Goal: Task Accomplishment & Management: Manage account settings

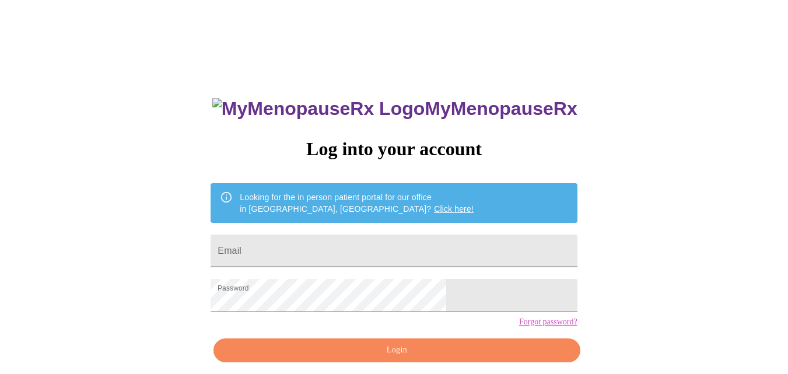
scroll to position [49, 0]
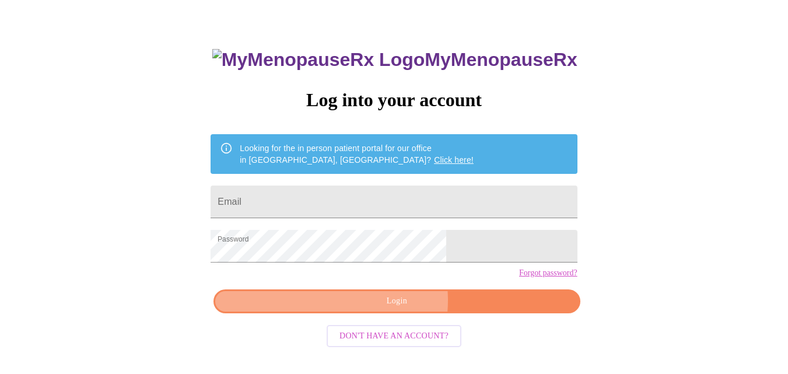
click at [382, 308] on span "Login" at bounding box center [396, 301] width 339 height 15
click at [381, 308] on span "Login" at bounding box center [396, 301] width 339 height 15
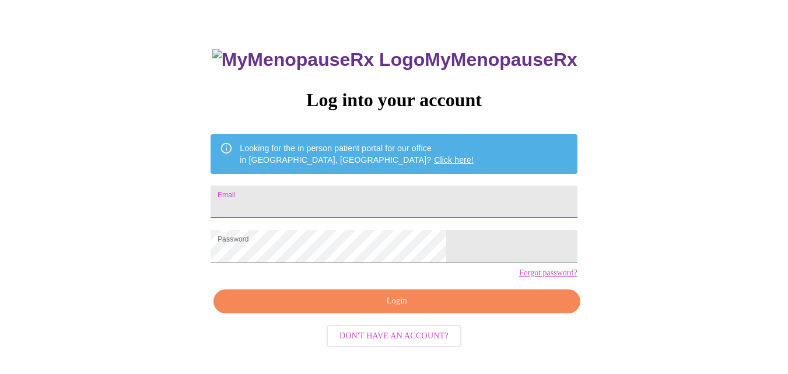
click at [328, 188] on input "Email" at bounding box center [394, 201] width 366 height 33
type input "kristenesch1@gmail.com"
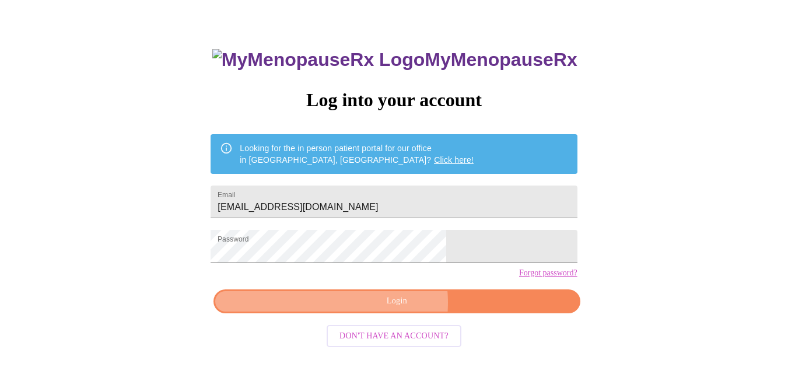
click at [378, 308] on span "Login" at bounding box center [396, 301] width 339 height 15
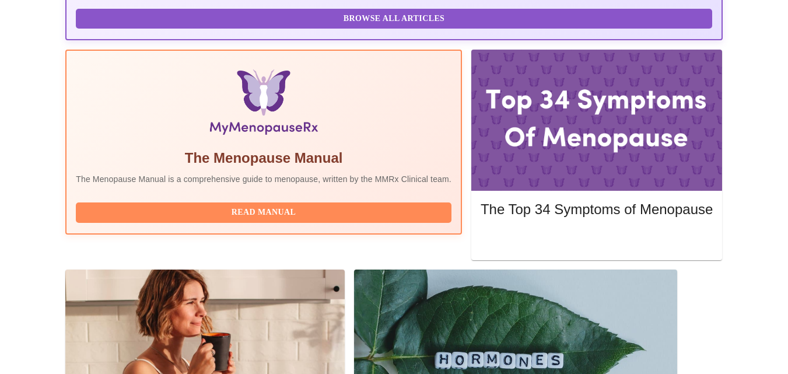
scroll to position [361, 0]
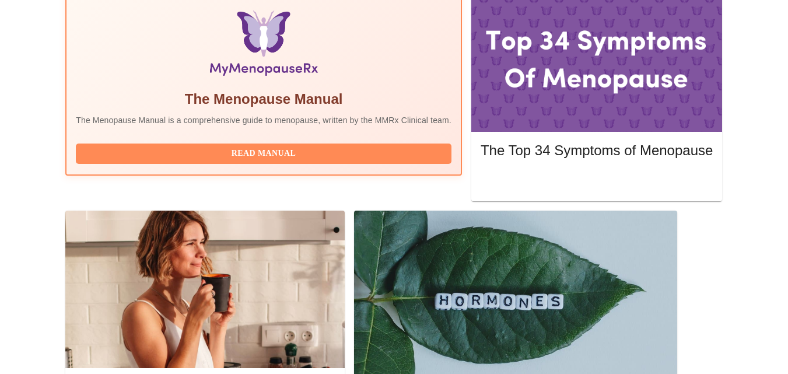
scroll to position [453, 0]
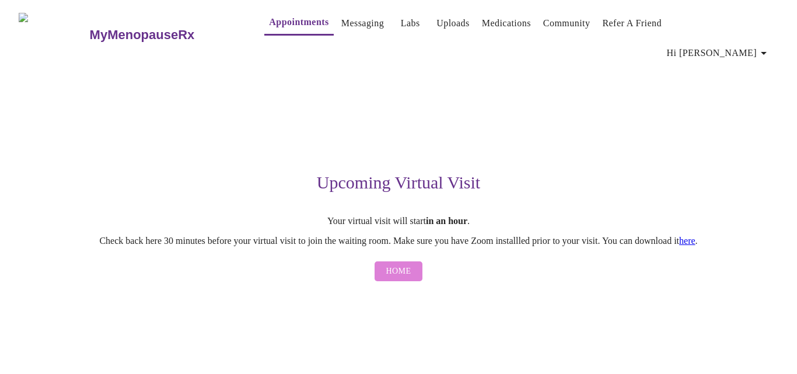
click at [411, 261] on button "Home" at bounding box center [398, 271] width 48 height 20
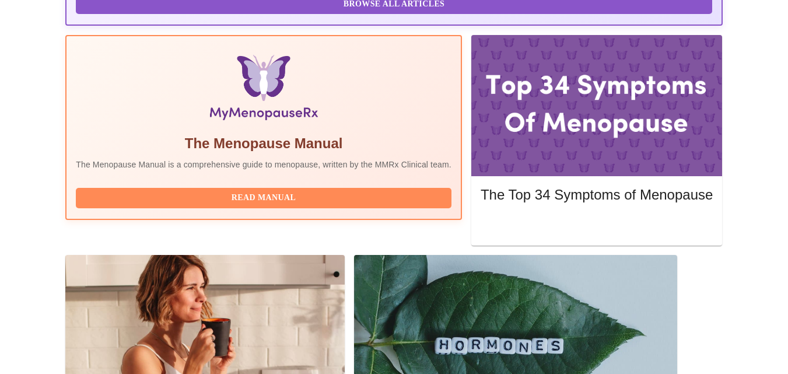
scroll to position [361, 0]
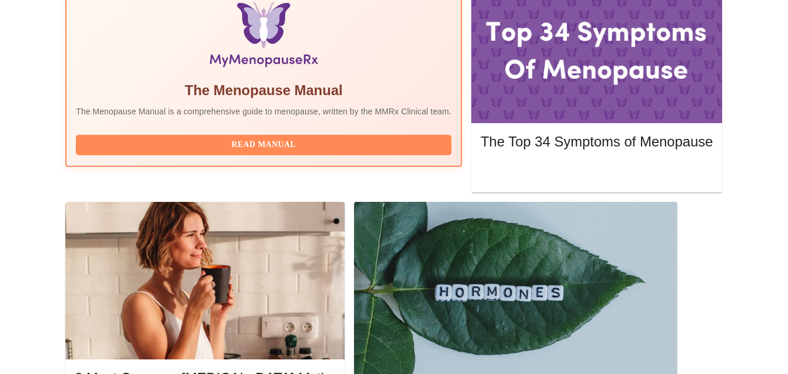
scroll to position [453, 0]
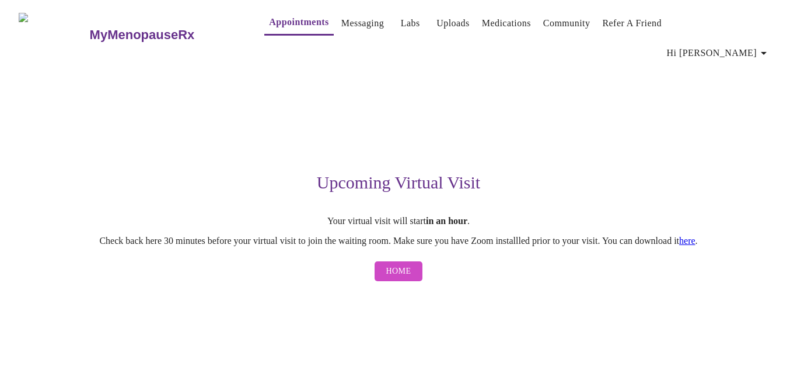
click at [695, 236] on link "here" at bounding box center [687, 241] width 16 height 10
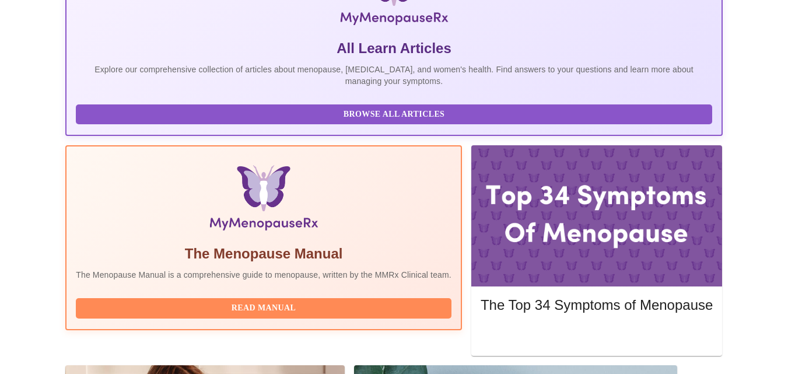
scroll to position [361, 0]
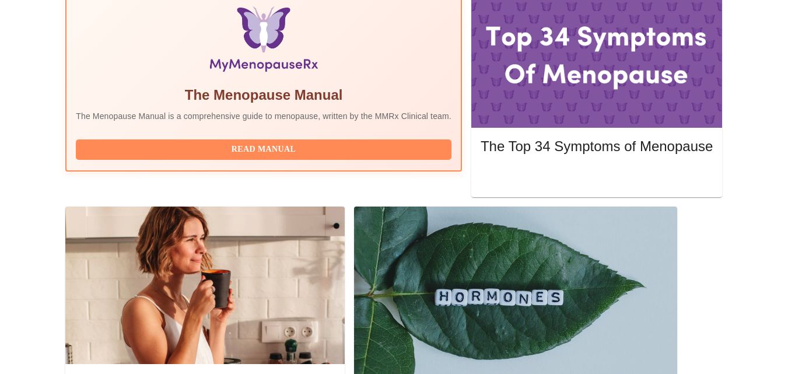
scroll to position [453, 0]
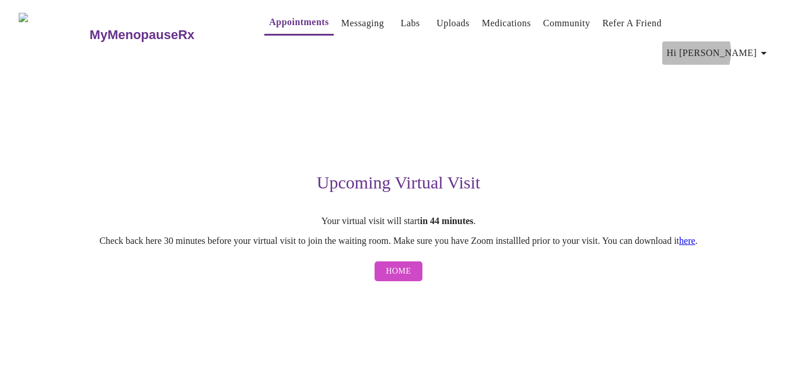
click at [737, 45] on span "Hi [PERSON_NAME]" at bounding box center [719, 53] width 104 height 16
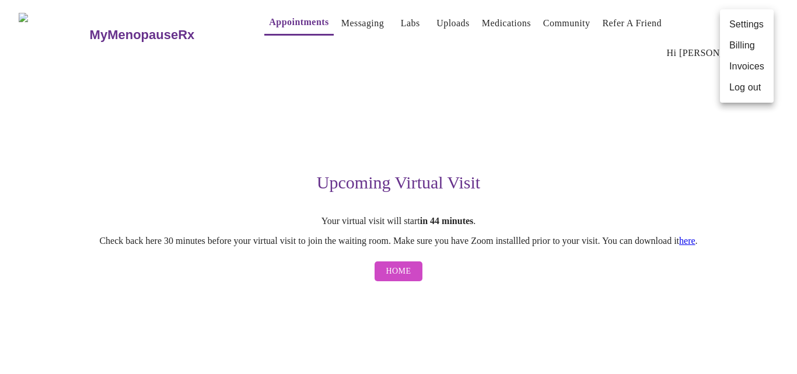
click at [645, 120] on div at bounding box center [398, 187] width 797 height 374
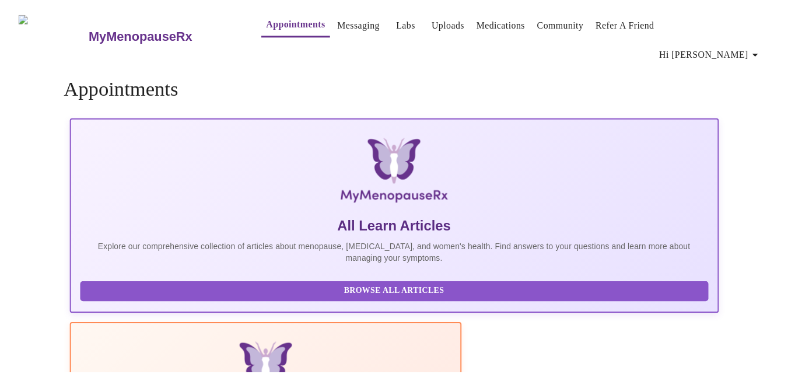
scroll to position [31, 0]
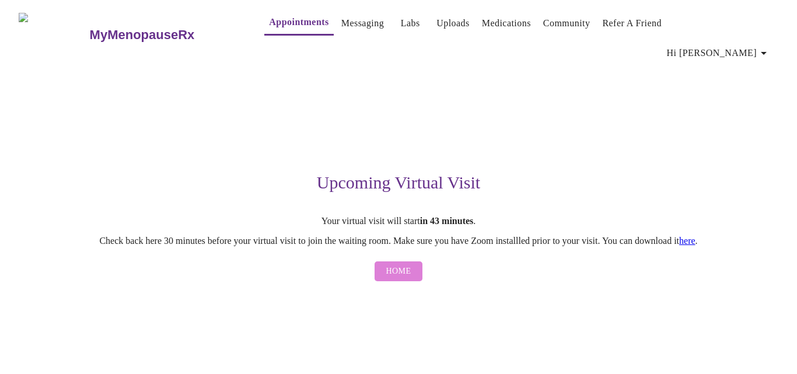
click at [406, 264] on span "Home" at bounding box center [398, 271] width 25 height 15
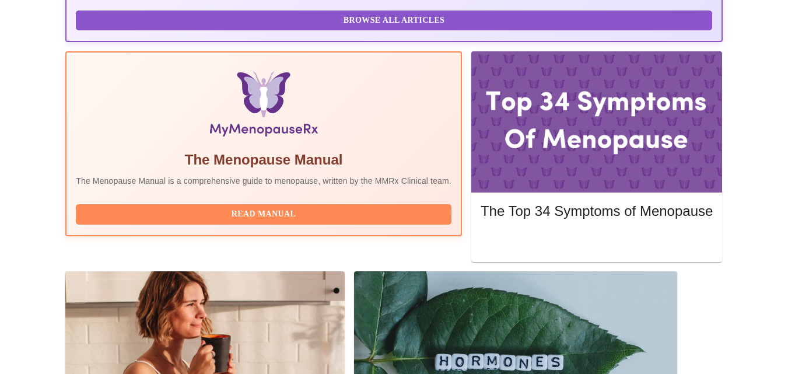
scroll to position [361, 0]
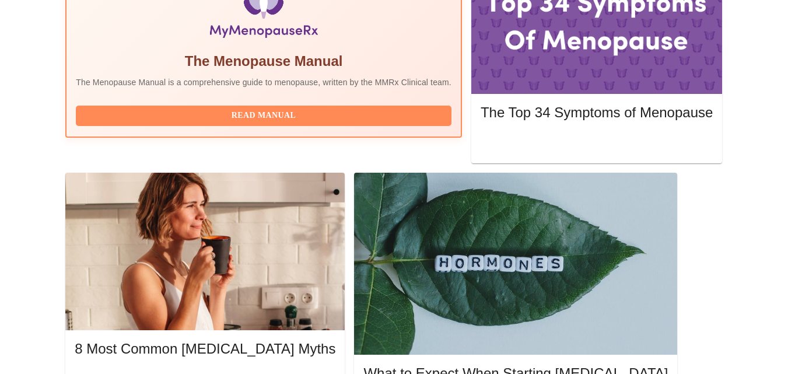
scroll to position [453, 0]
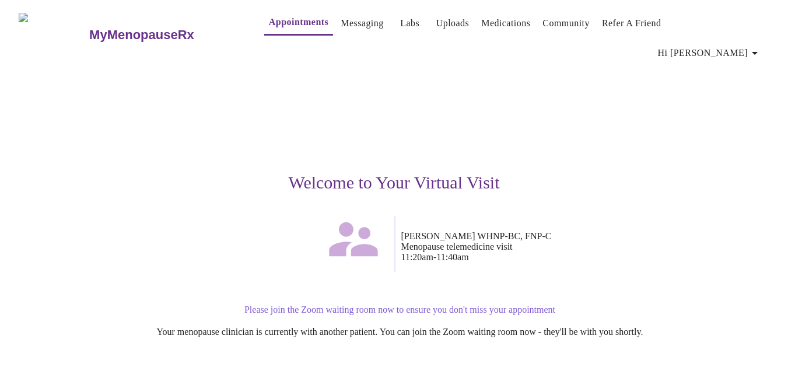
click at [439, 231] on p "Jenny Kowalczyk WHNP-BC, FNP-C Menopause telemedicine visit 11:20am - 11:40am" at bounding box center [577, 246] width 352 height 31
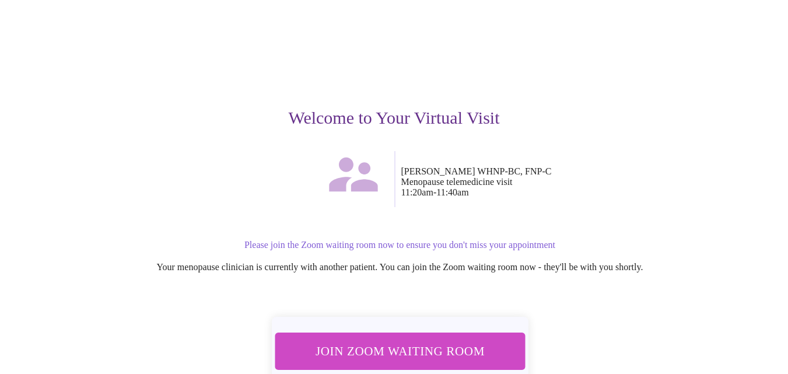
scroll to position [113, 0]
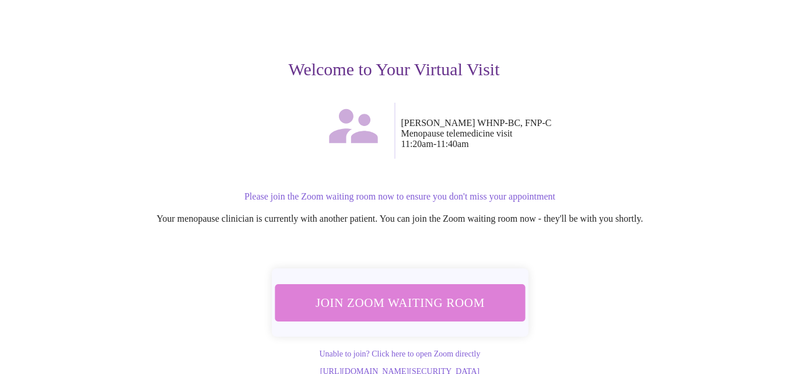
click at [429, 292] on span "Join Zoom Waiting Room" at bounding box center [399, 303] width 219 height 22
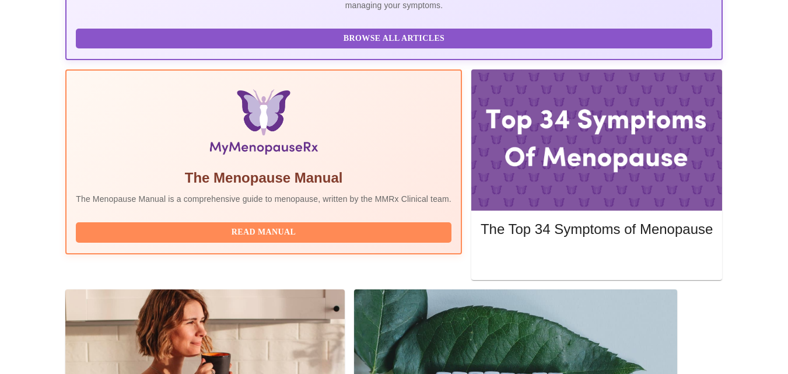
scroll to position [348, 0]
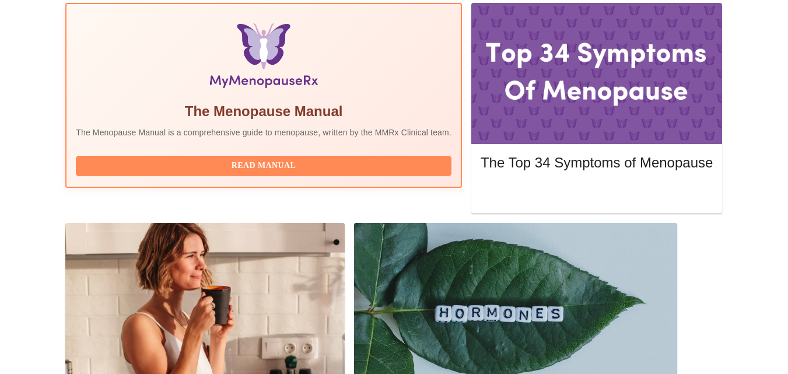
scroll to position [453, 0]
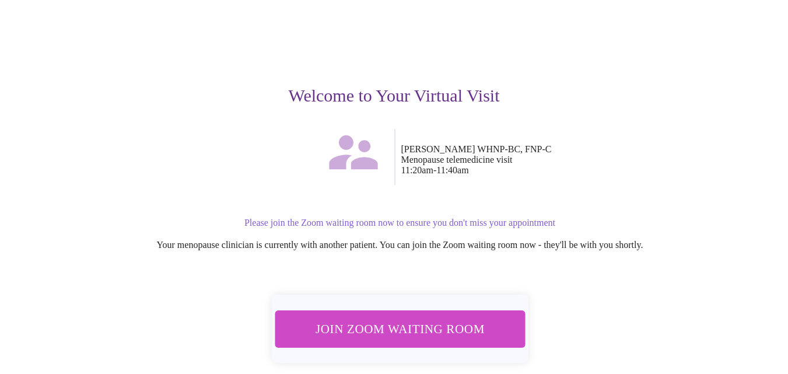
scroll to position [113, 0]
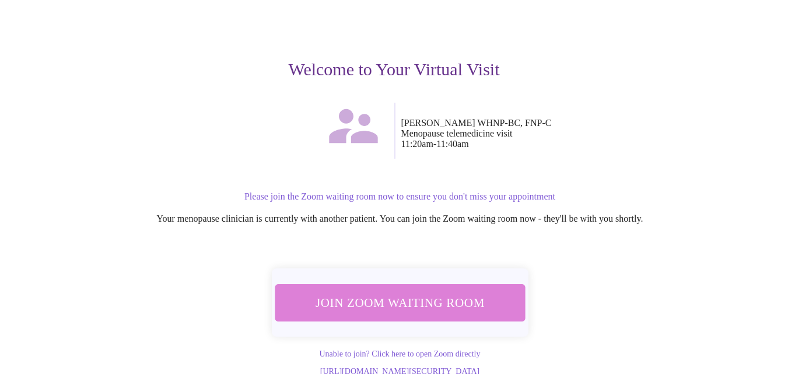
click at [409, 292] on span "Join Zoom Waiting Room" at bounding box center [399, 303] width 219 height 22
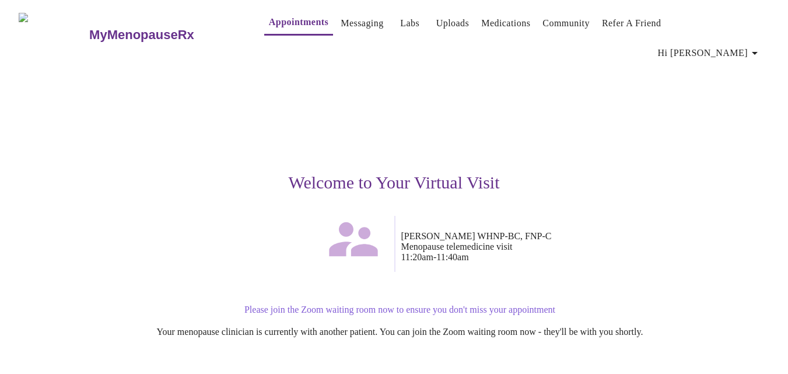
click at [341, 25] on link "Messaging" at bounding box center [362, 23] width 43 height 16
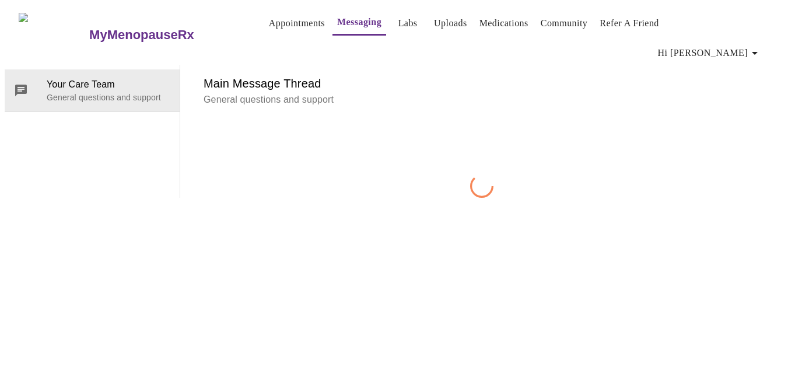
scroll to position [44, 0]
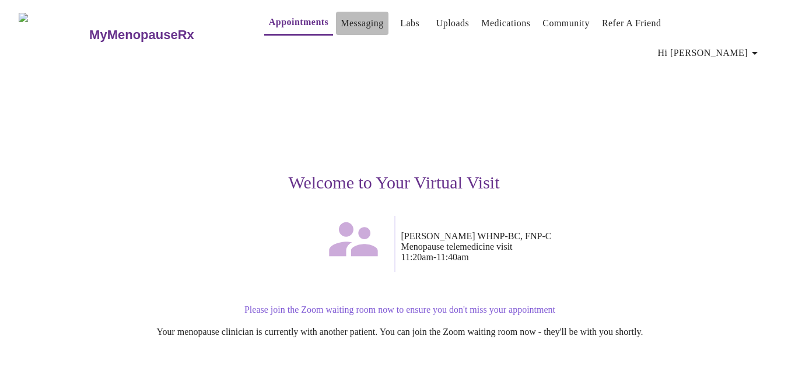
click at [343, 19] on link "Messaging" at bounding box center [362, 23] width 43 height 16
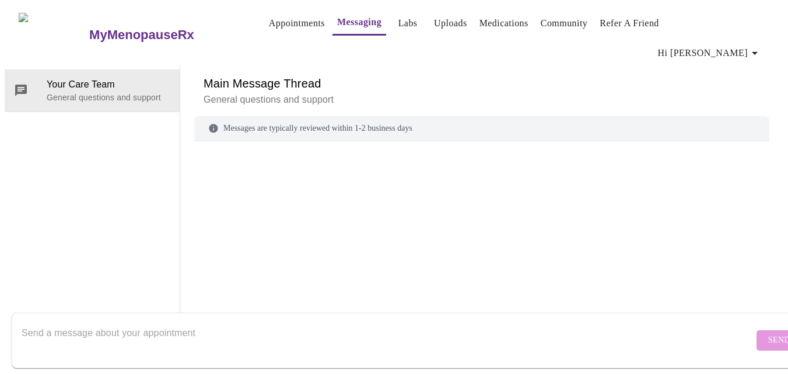
scroll to position [44, 0]
click at [244, 116] on div "Messages are typically reviewed within 1-2 business days" at bounding box center [481, 128] width 575 height 25
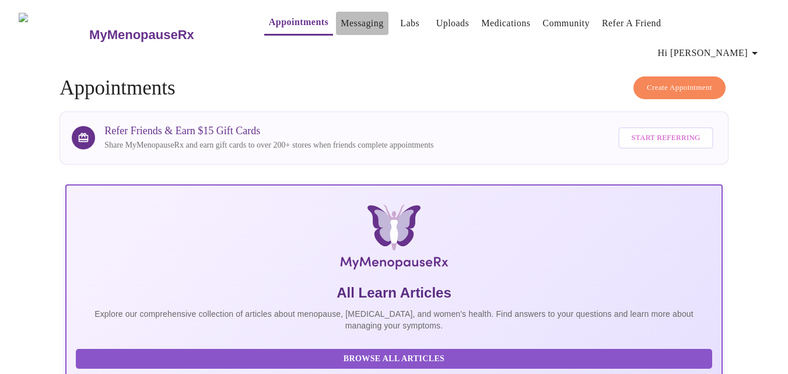
click at [341, 23] on link "Messaging" at bounding box center [362, 23] width 43 height 16
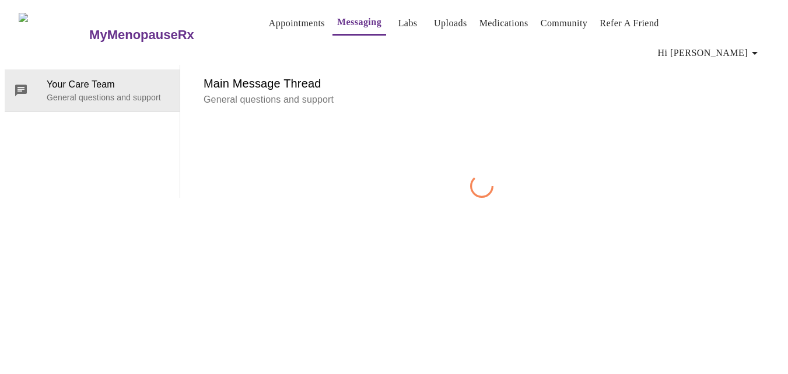
scroll to position [44, 0]
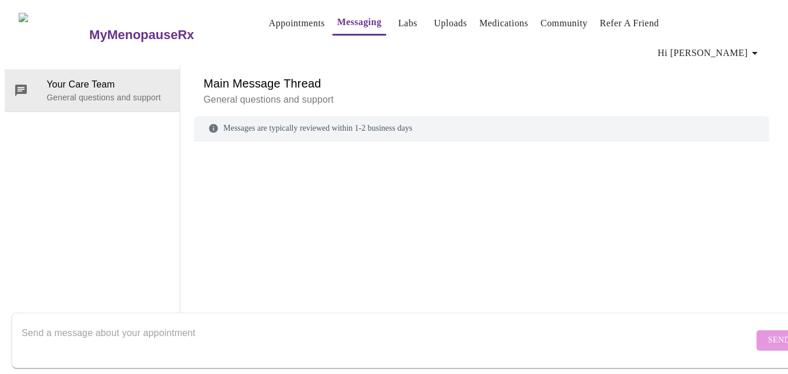
click at [332, 93] on p "General questions and support" at bounding box center [482, 100] width 556 height 14
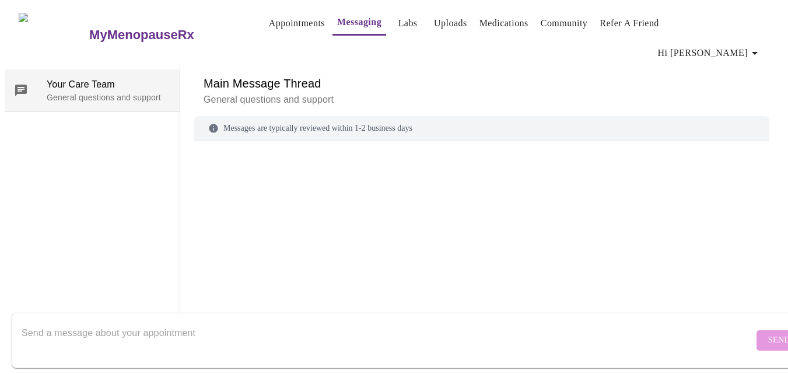
click at [133, 78] on span "Your Care Team" at bounding box center [109, 85] width 124 height 14
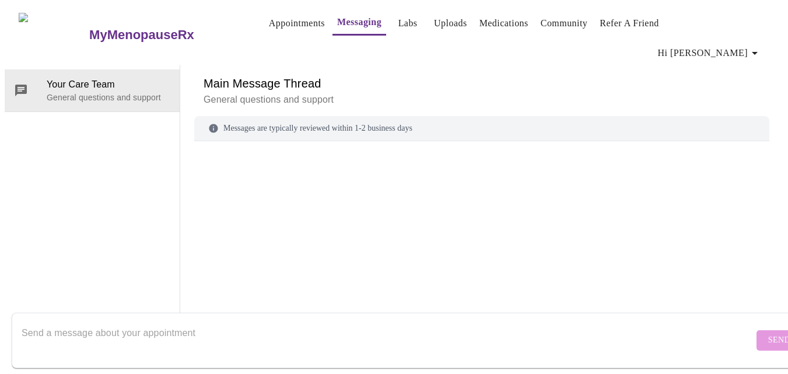
click at [385, 116] on div "Messages are typically reviewed within 1-2 business days" at bounding box center [481, 128] width 575 height 25
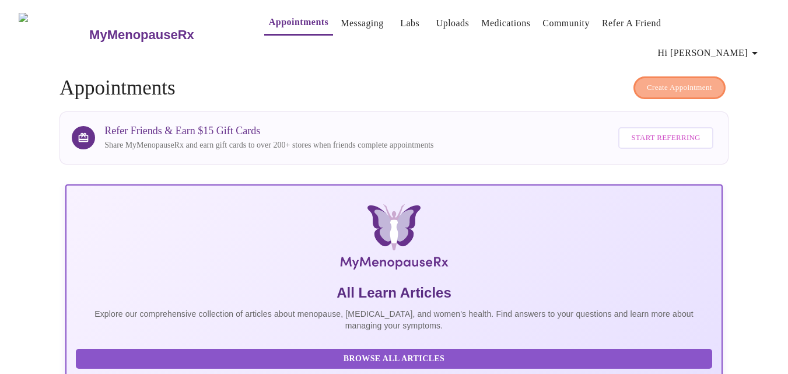
click at [686, 81] on span "Create Appointment" at bounding box center [679, 87] width 65 height 13
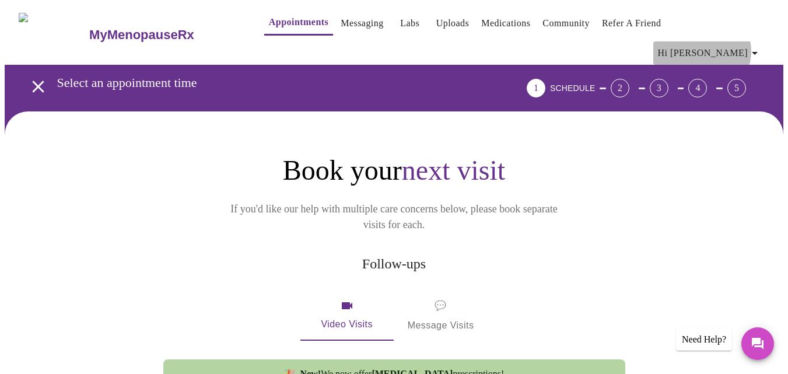
click at [752, 46] on icon "button" at bounding box center [755, 53] width 14 height 14
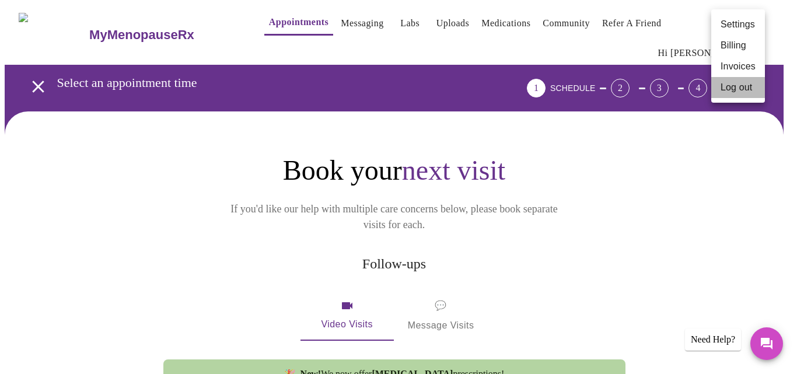
click at [735, 87] on li "Log out" at bounding box center [738, 87] width 54 height 21
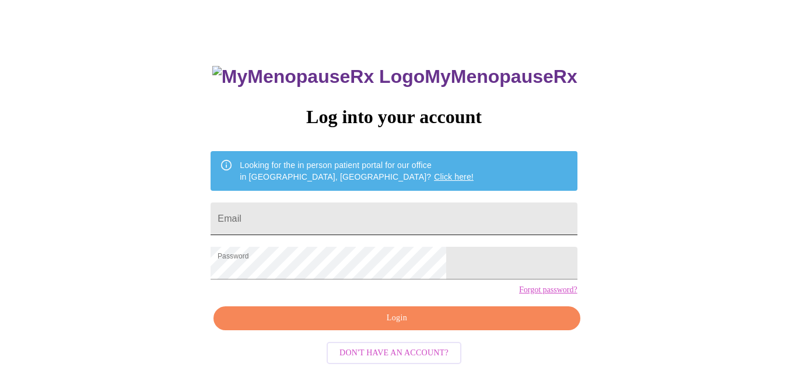
scroll to position [49, 0]
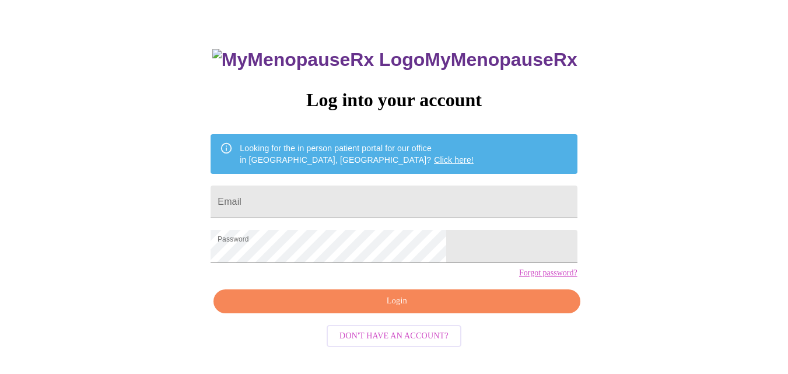
click at [434, 155] on link "Click here!" at bounding box center [454, 159] width 40 height 9
